Goal: Transaction & Acquisition: Purchase product/service

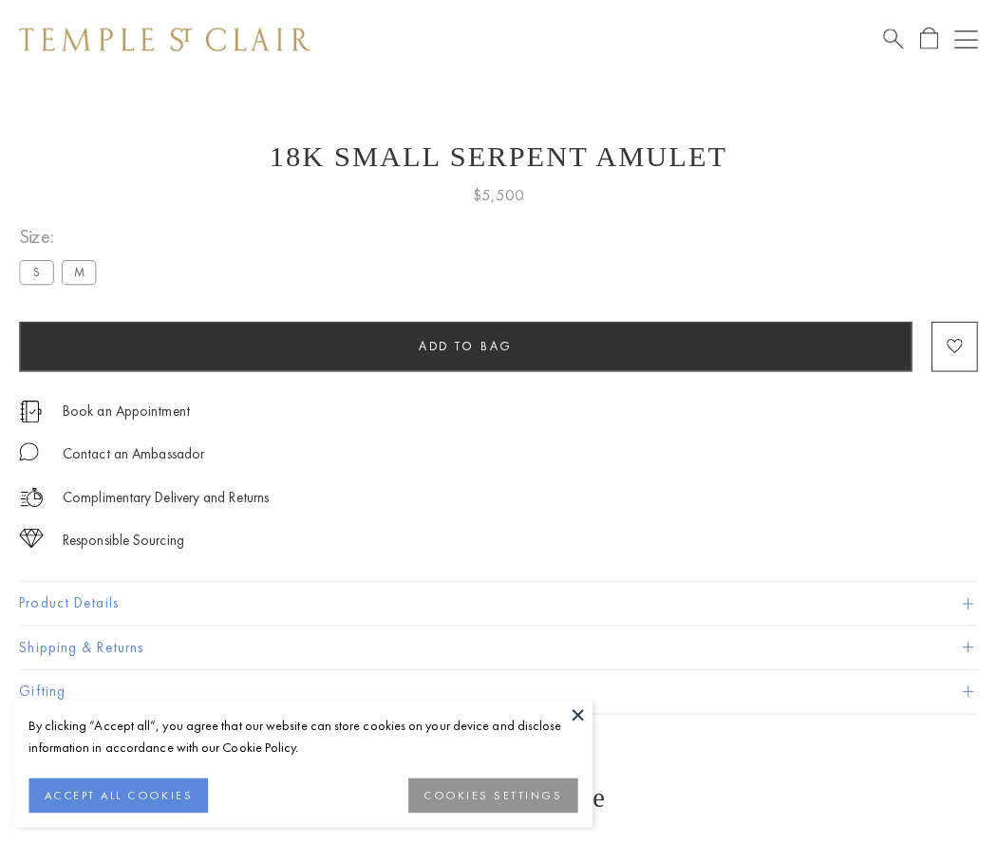
scroll to position [76, 0]
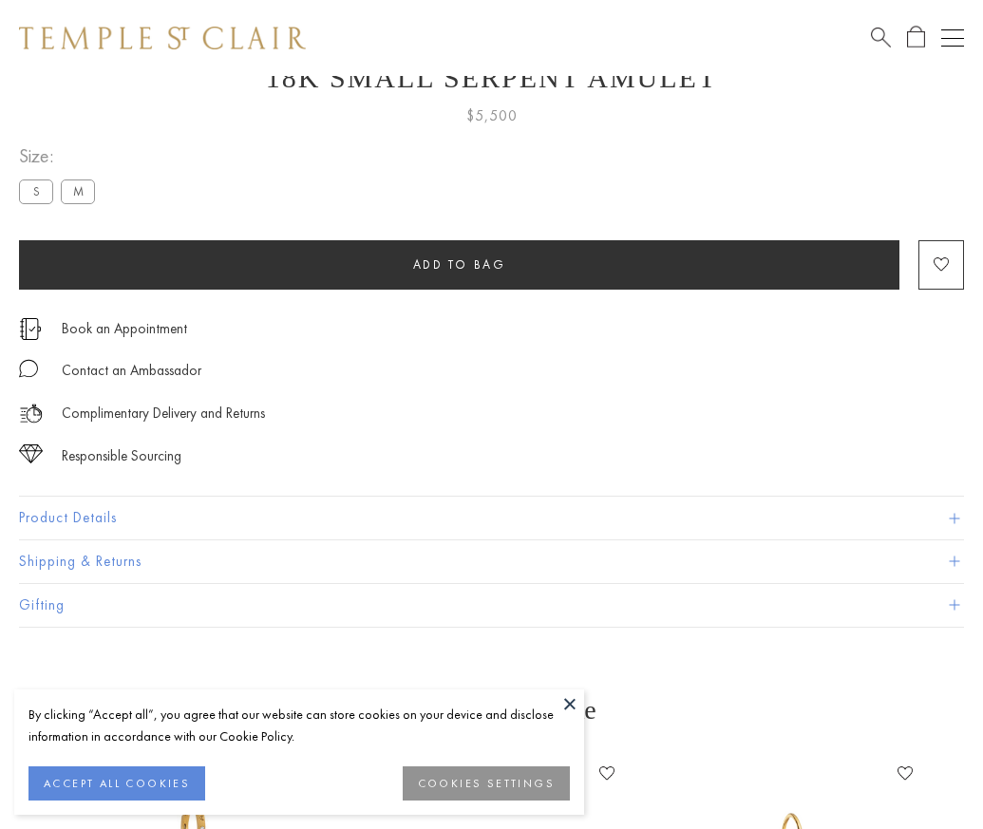
click at [459, 264] on span "Add to bag" at bounding box center [459, 264] width 93 height 16
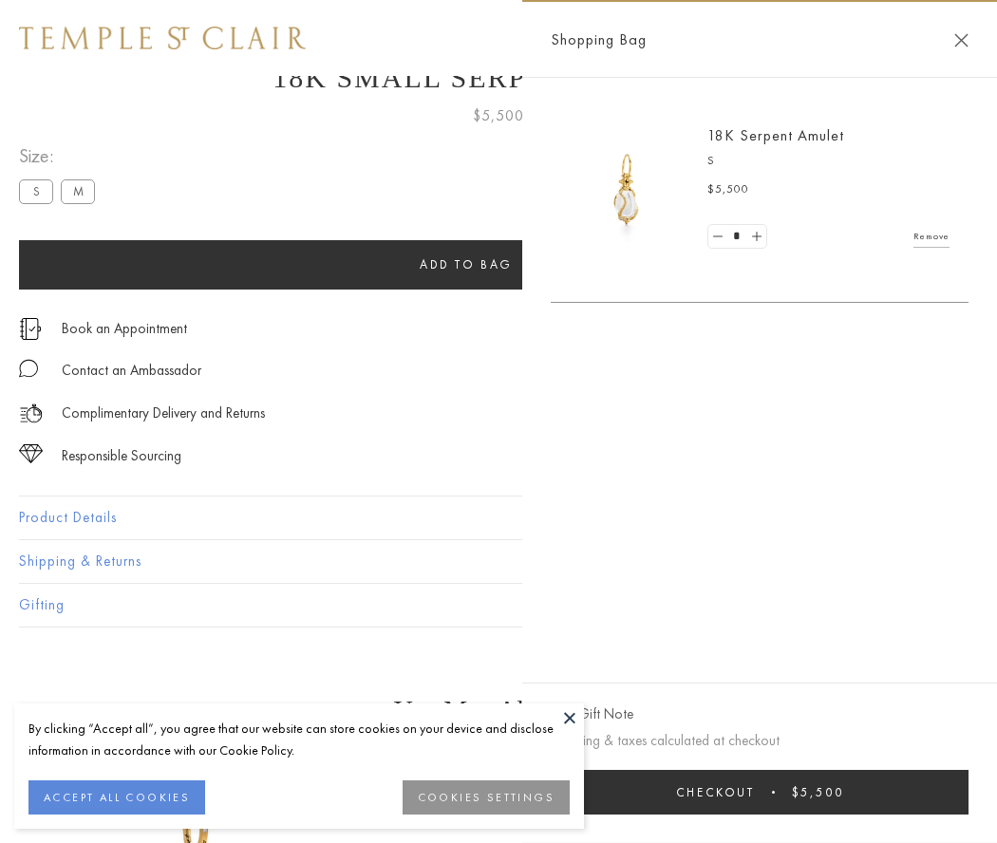
click at [760, 792] on button "Checkout $5,500" at bounding box center [760, 792] width 418 height 45
